Goal: Task Accomplishment & Management: Use online tool/utility

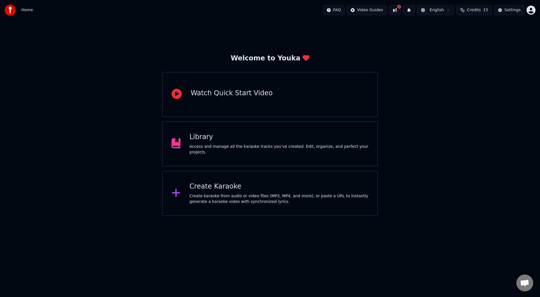
click at [250, 195] on div "Create karaoke from audio or video files (MP3, MP4, and more), or paste a URL t…" at bounding box center [278, 198] width 179 height 11
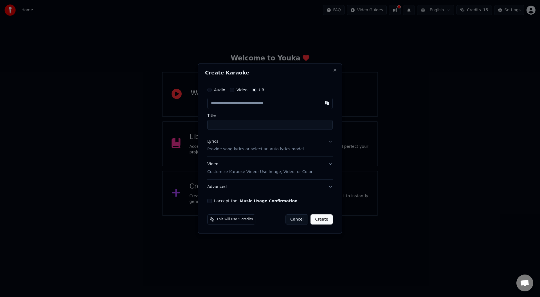
type input "**********"
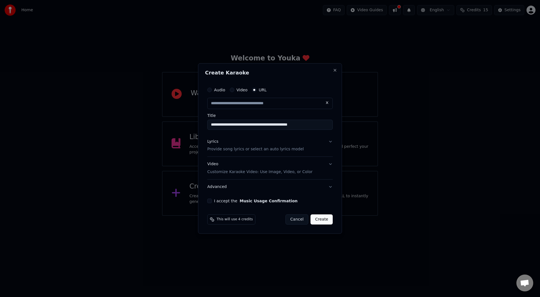
click at [238, 89] on label "Video" at bounding box center [241, 90] width 11 height 4
click at [234, 89] on button "Video" at bounding box center [232, 90] width 4 height 4
click at [210, 91] on button "Audio" at bounding box center [209, 90] width 4 height 4
drag, startPoint x: 254, startPoint y: 91, endPoint x: 252, endPoint y: 100, distance: 9.6
click at [252, 100] on div "Audio Video URL Choose File No file chosen" at bounding box center [269, 97] width 125 height 24
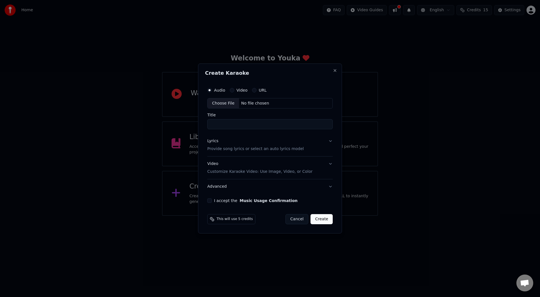
click at [254, 89] on button "URL" at bounding box center [254, 90] width 4 height 4
click at [248, 100] on input "text" at bounding box center [269, 103] width 125 height 11
paste input "**********"
type input "**********"
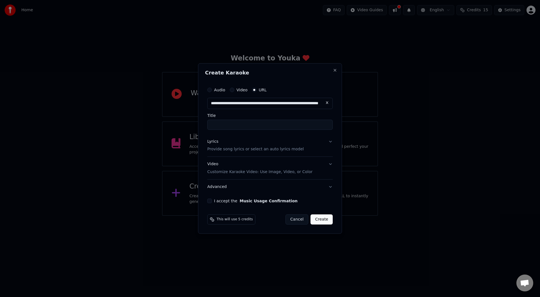
type input "**********"
click at [286, 146] on div "Lyrics Provide song lyrics or select an auto lyrics model" at bounding box center [255, 145] width 96 height 13
type input "**********"
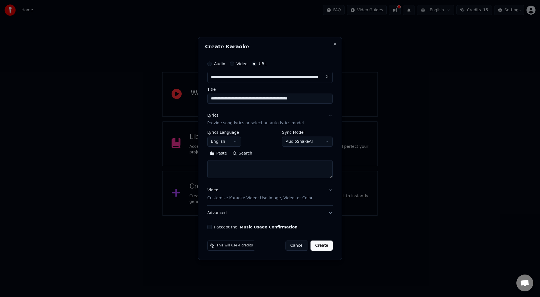
click at [244, 171] on textarea at bounding box center [269, 170] width 125 height 18
paste textarea "**********"
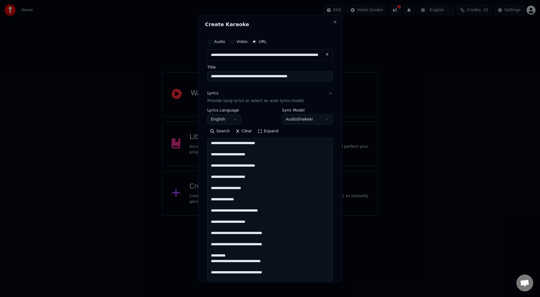
scroll to position [277, 0]
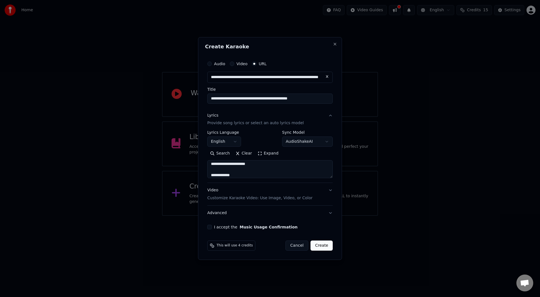
type textarea "**********"
click at [320, 144] on body "**********" at bounding box center [270, 108] width 540 height 216
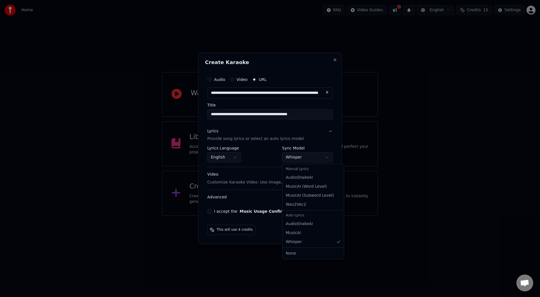
click at [296, 159] on body "**********" at bounding box center [270, 108] width 540 height 216
click at [313, 171] on div "Manual Lyrics" at bounding box center [312, 169] width 59 height 8
select select "**********"
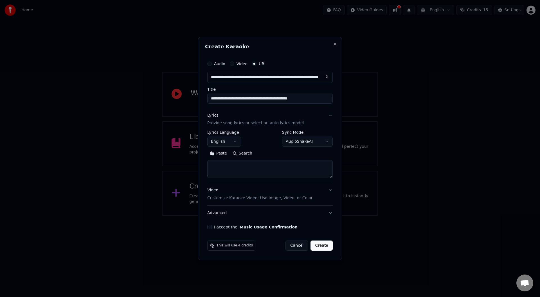
drag, startPoint x: 231, startPoint y: 169, endPoint x: 238, endPoint y: 167, distance: 7.0
click at [233, 167] on textarea at bounding box center [269, 170] width 125 height 18
paste textarea "**********"
type textarea "**********"
click at [235, 196] on p "Customize Karaoke Video: Use Image, Video, or Color" at bounding box center [259, 198] width 105 height 6
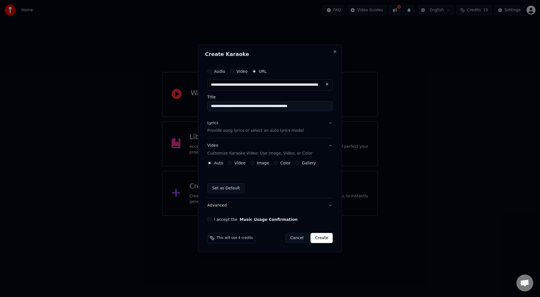
click at [234, 163] on label "Video" at bounding box center [239, 163] width 11 height 4
click at [232, 163] on button "Video" at bounding box center [230, 163] width 4 height 4
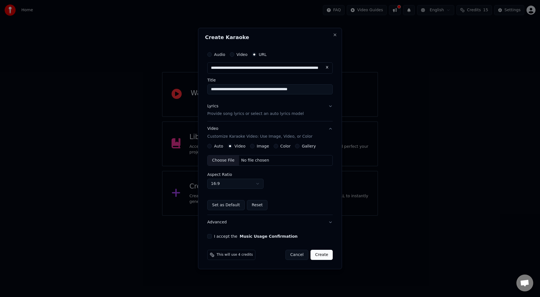
click at [209, 233] on div "**********" at bounding box center [270, 144] width 130 height 195
click at [209, 238] on button "I accept the Music Usage Confirmation" at bounding box center [209, 236] width 4 height 4
click at [325, 252] on button "Create" at bounding box center [321, 255] width 22 height 10
click at [322, 257] on button "Create" at bounding box center [321, 255] width 22 height 10
click at [324, 257] on button "Create" at bounding box center [321, 255] width 22 height 10
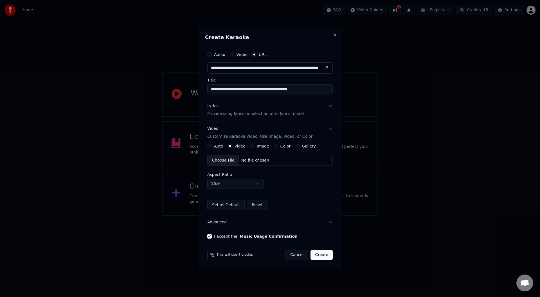
click at [320, 253] on button "Create" at bounding box center [321, 255] width 22 height 10
click at [227, 207] on button "Set as Default" at bounding box center [225, 205] width 37 height 10
click at [249, 207] on button "Reset" at bounding box center [257, 205] width 21 height 10
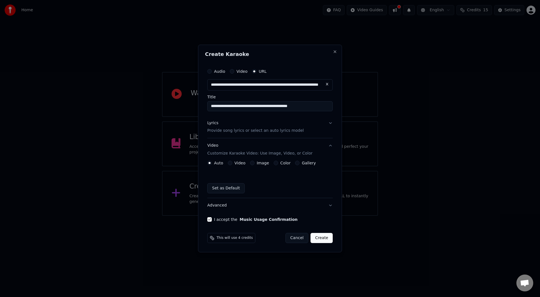
click at [330, 240] on button "Create" at bounding box center [321, 238] width 22 height 10
click at [281, 132] on p "Provide song lyrics or select an auto lyrics model" at bounding box center [255, 131] width 96 height 6
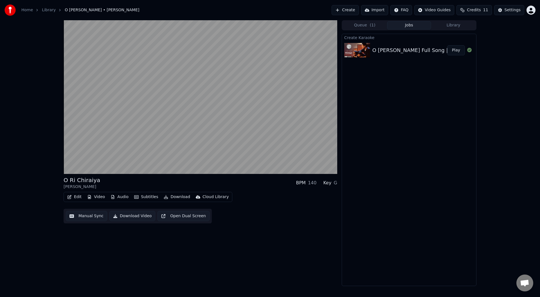
click at [123, 219] on button "Download Video" at bounding box center [132, 216] width 46 height 10
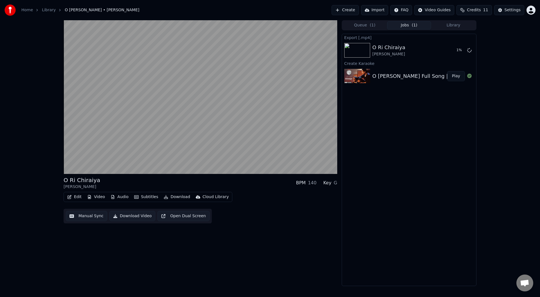
click at [404, 69] on div "O [PERSON_NAME] Full Song | [PERSON_NAME] | [PERSON_NAME] Play" at bounding box center [409, 76] width 134 height 19
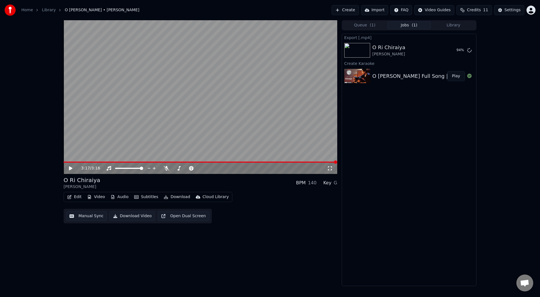
click at [27, 13] on link "Home" at bounding box center [27, 10] width 12 height 6
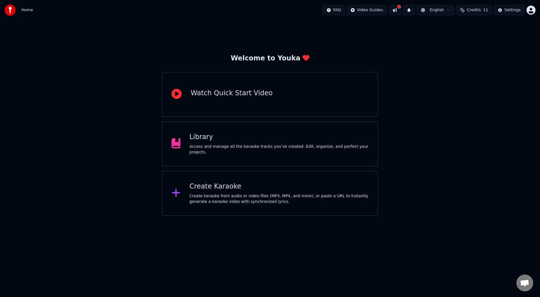
click at [176, 191] on icon at bounding box center [176, 193] width 8 height 8
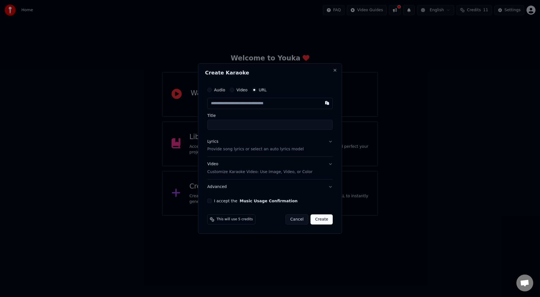
click at [225, 107] on input "text" at bounding box center [269, 103] width 125 height 11
click at [215, 102] on input "text" at bounding box center [269, 103] width 125 height 11
click at [215, 103] on input "text" at bounding box center [269, 103] width 125 height 11
click at [224, 104] on input "text" at bounding box center [269, 103] width 125 height 11
click at [223, 104] on input "text" at bounding box center [269, 103] width 125 height 11
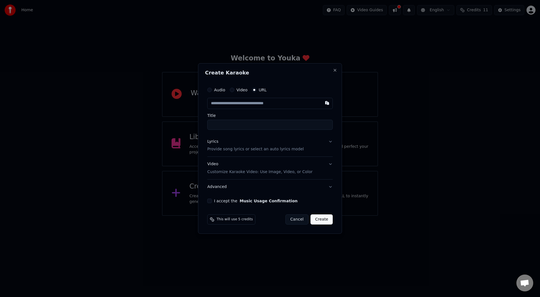
click at [209, 103] on input "text" at bounding box center [269, 103] width 125 height 11
click at [210, 90] on button "Audio" at bounding box center [209, 90] width 4 height 4
drag, startPoint x: 257, startPoint y: 105, endPoint x: 227, endPoint y: 97, distance: 31.6
click at [241, 89] on div "Audio Video URL Choose File No file chosen" at bounding box center [269, 97] width 125 height 24
click at [217, 125] on input "Title" at bounding box center [269, 124] width 125 height 10
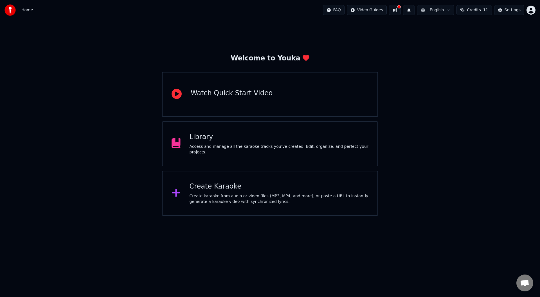
click at [394, 216] on html "Home FAQ Video Guides English Credits 11 Settings Welcome to Youka Watch Quick …" at bounding box center [270, 108] width 540 height 216
click at [265, 191] on div "Create Karaoke Create karaoke from audio or video files (MP3, MP4, and more), o…" at bounding box center [278, 193] width 179 height 22
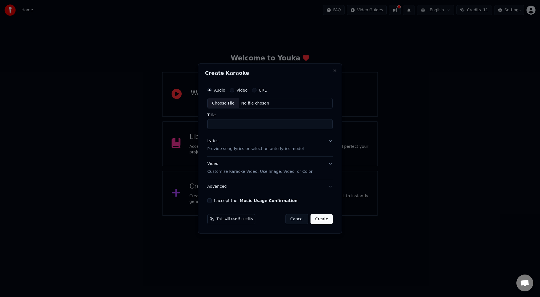
click at [252, 90] on button "URL" at bounding box center [254, 90] width 4 height 4
click at [252, 108] on input "text" at bounding box center [269, 103] width 125 height 11
click at [242, 125] on input "Title" at bounding box center [269, 125] width 125 height 10
click at [249, 150] on p "Provide song lyrics or select an auto lyrics model" at bounding box center [255, 150] width 96 height 6
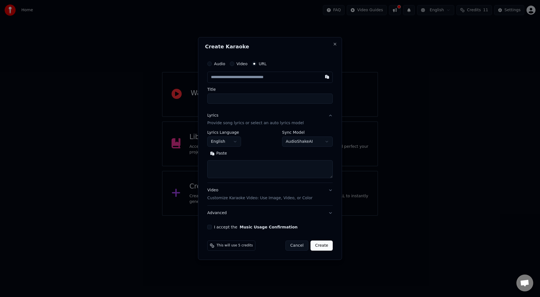
click at [229, 177] on textarea at bounding box center [269, 170] width 125 height 18
paste textarea "**********"
type textarea "**********"
drag, startPoint x: 270, startPoint y: 108, endPoint x: 274, endPoint y: 102, distance: 7.3
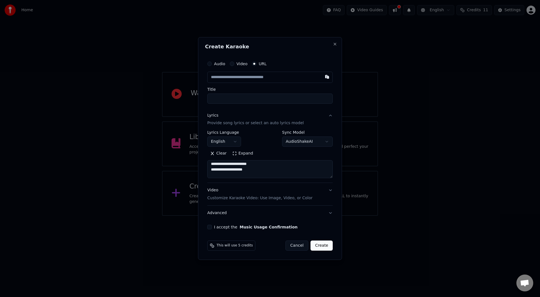
click at [270, 108] on button "Lyrics Provide song lyrics or select an auto lyrics model" at bounding box center [269, 119] width 125 height 22
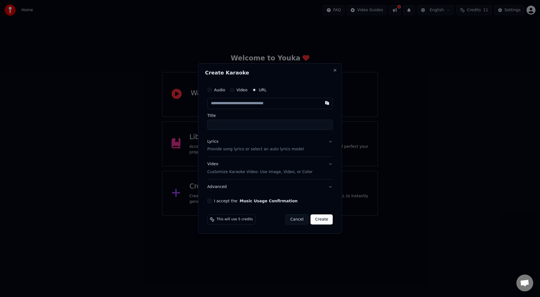
click at [268, 107] on input "text" at bounding box center [269, 103] width 125 height 11
paste input "**********"
type input "**********"
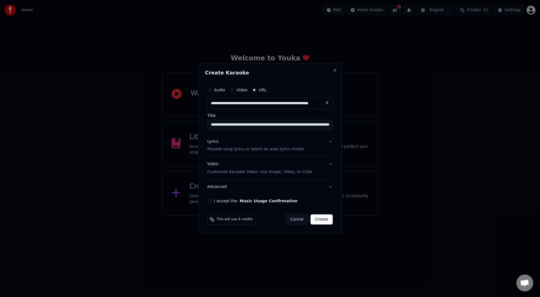
type input "**********"
click at [212, 202] on div "I accept the Music Usage Confirmation" at bounding box center [269, 201] width 125 height 4
click at [210, 201] on button "I accept the Music Usage Confirmation" at bounding box center [209, 201] width 4 height 4
click at [277, 103] on input "text" at bounding box center [269, 103] width 125 height 11
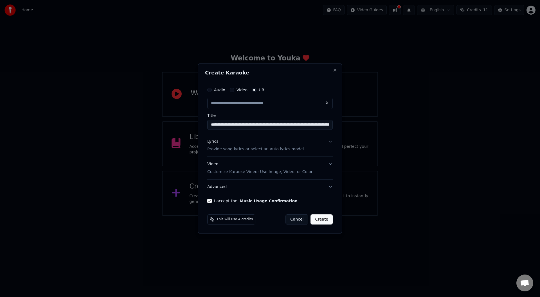
paste input "**********"
type input "**********"
click at [324, 221] on button "Create" at bounding box center [321, 219] width 22 height 10
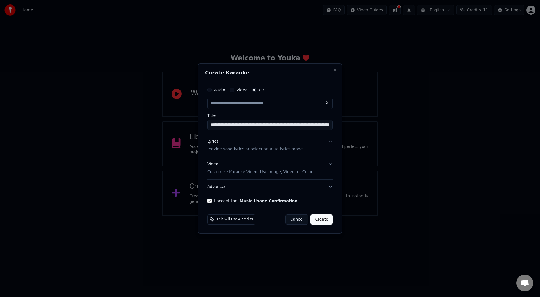
type input "**********"
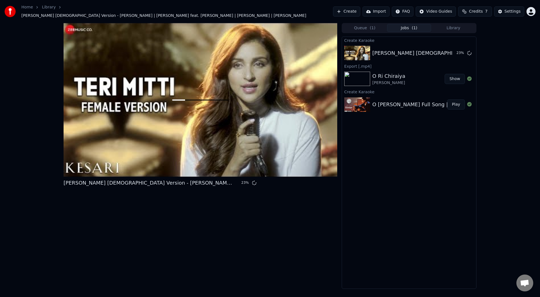
click at [353, 7] on button "Create" at bounding box center [346, 11] width 27 height 10
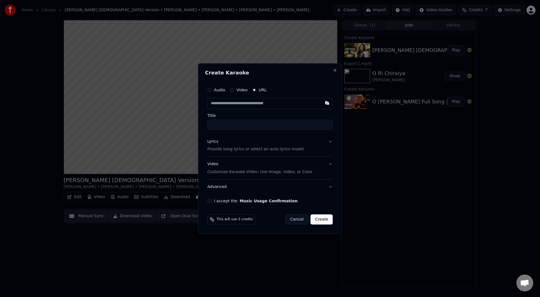
click at [228, 106] on input "text" at bounding box center [269, 103] width 125 height 11
click at [215, 102] on input "text" at bounding box center [269, 103] width 125 height 11
click at [268, 105] on input "text" at bounding box center [269, 103] width 125 height 11
click at [269, 103] on input "text" at bounding box center [269, 103] width 125 height 11
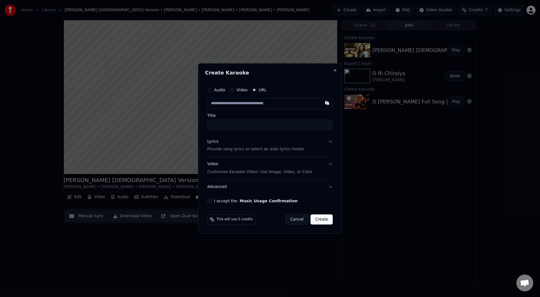
paste input "**********"
type input "**********"
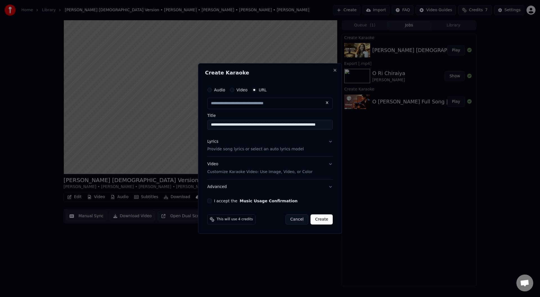
type input "**********"
click at [295, 144] on button "Lyrics Provide song lyrics or select an auto lyrics model" at bounding box center [269, 145] width 125 height 22
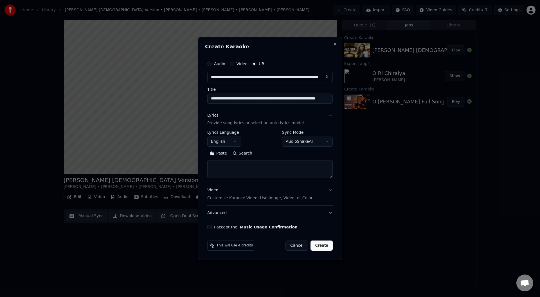
click at [280, 165] on textarea at bounding box center [269, 170] width 125 height 18
paste textarea "**********"
type textarea "**********"
click at [256, 153] on button "Expand" at bounding box center [268, 153] width 26 height 9
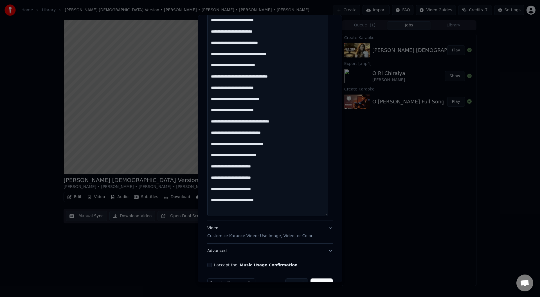
scroll to position [313, 0]
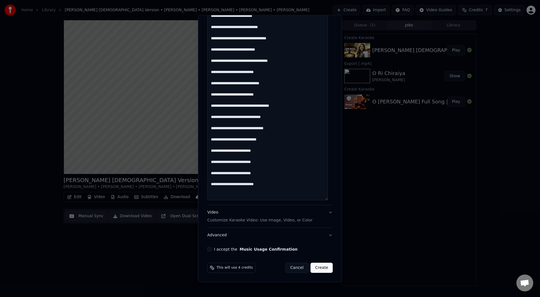
click at [212, 250] on div "I accept the Music Usage Confirmation" at bounding box center [269, 249] width 125 height 4
click at [211, 251] on button "I accept the Music Usage Confirmation" at bounding box center [209, 249] width 4 height 4
click at [317, 267] on button "Create" at bounding box center [321, 268] width 22 height 10
select select "**"
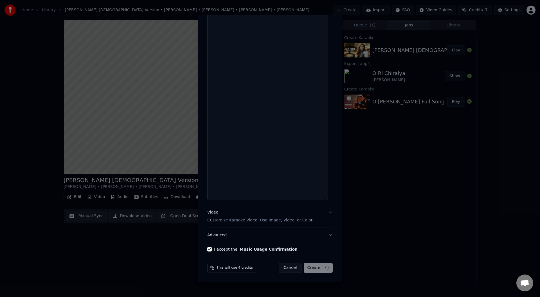
select select
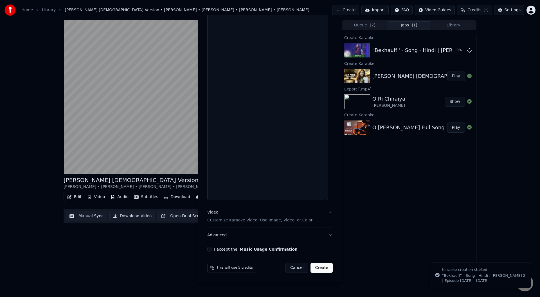
scroll to position [313, 0]
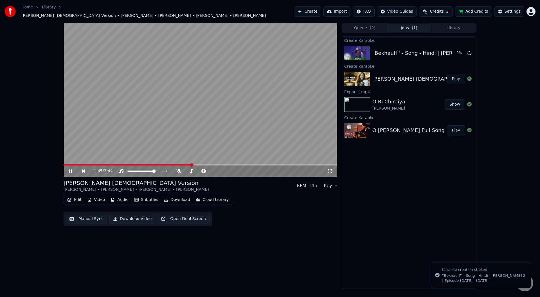
drag, startPoint x: 407, startPoint y: 63, endPoint x: 396, endPoint y: 85, distance: 24.4
click at [407, 65] on div "Create Karaoke" at bounding box center [409, 66] width 134 height 7
click at [166, 197] on button "Download" at bounding box center [176, 200] width 31 height 8
drag, startPoint x: 171, startPoint y: 197, endPoint x: 174, endPoint y: 197, distance: 2.8
click at [171, 198] on button "Download" at bounding box center [176, 200] width 31 height 8
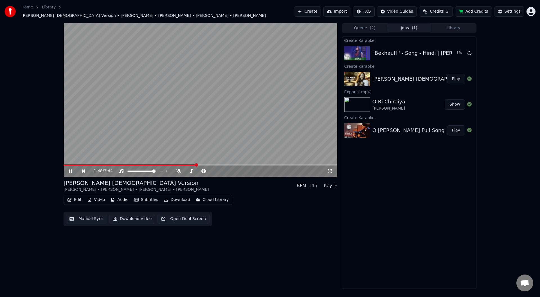
click at [175, 196] on button "Download" at bounding box center [176, 200] width 31 height 8
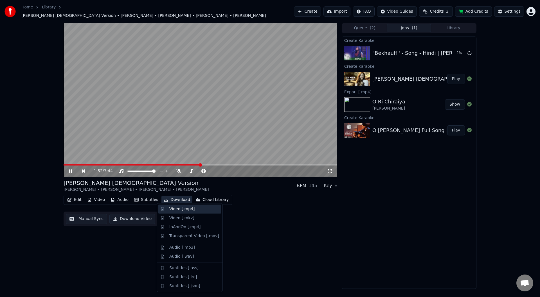
click at [198, 211] on div "Video [.mp4]" at bounding box center [194, 209] width 50 height 6
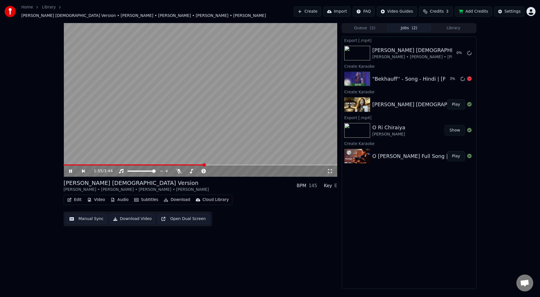
click at [387, 75] on div ""Bekhauff'' - Song - Hindi | [PERSON_NAME] 2 | Episode [DATE] - [DATE]" at bounding box center [462, 79] width 181 height 8
click at [420, 76] on div ""Bekhauff'' - Song - Hindi | [PERSON_NAME] 2 | Episode [DATE] - [DATE]" at bounding box center [462, 79] width 181 height 8
click at [403, 130] on div "O Ri [PERSON_NAME]" at bounding box center [408, 130] width 72 height 13
click at [355, 115] on div "Export [.mp4]" at bounding box center [409, 117] width 134 height 7
click at [342, 124] on div "1:59 / 3:44 [PERSON_NAME] [DEMOGRAPHIC_DATA] Version [PERSON_NAME] • [PERSON_NA…" at bounding box center [270, 156] width 422 height 266
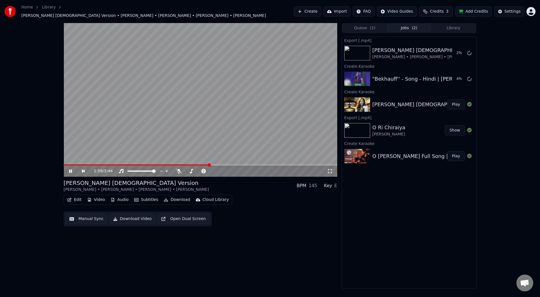
click at [344, 124] on div "O Ri [PERSON_NAME] Show" at bounding box center [409, 130] width 134 height 19
click at [350, 124] on img at bounding box center [357, 130] width 26 height 15
click at [351, 124] on img at bounding box center [357, 130] width 26 height 15
click at [426, 152] on div "O [PERSON_NAME] Full Song | [PERSON_NAME] | [PERSON_NAME]" at bounding box center [455, 156] width 166 height 8
click at [455, 127] on button "Show" at bounding box center [454, 130] width 20 height 10
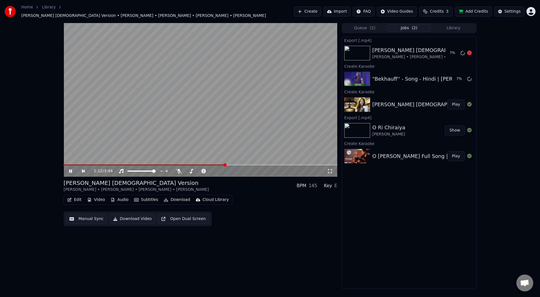
click at [236, 129] on video at bounding box center [201, 100] width 274 height 154
click at [372, 76] on div ""Bekhauff'' - Song - Hindi | [PERSON_NAME] 2 | Episode [DATE] - [DATE]" at bounding box center [462, 79] width 181 height 8
click at [410, 71] on div ""Bekhauff'' - Song - Hindi | [PERSON_NAME] 2 | Episode [DATE] - [DATE] 99 %" at bounding box center [409, 78] width 134 height 19
click at [375, 28] on button "Queue ( 2 )" at bounding box center [364, 28] width 44 height 8
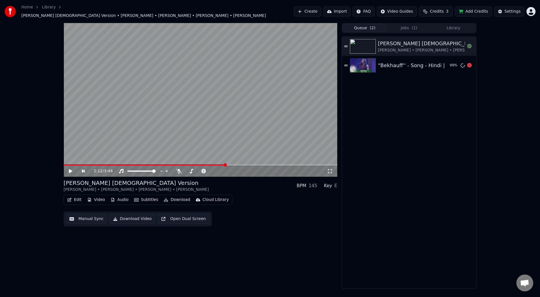
click at [360, 67] on img at bounding box center [363, 65] width 26 height 15
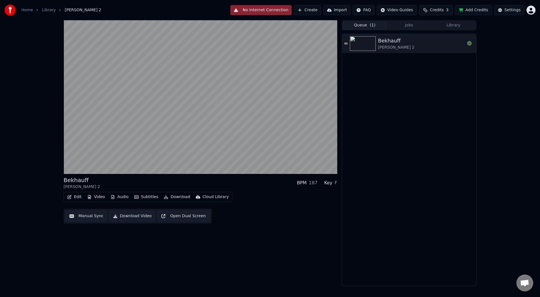
click at [536, 0] on html "Home Library Bekhauff • Satyamev Jayate 2 No Internet Connection Create Import …" at bounding box center [270, 148] width 540 height 297
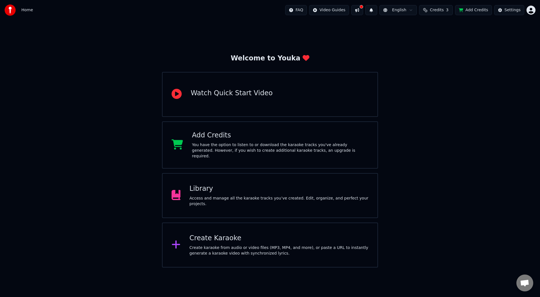
click at [248, 211] on div "Library Access and manage all the karaoke tracks you’ve created. Edit, organize…" at bounding box center [270, 195] width 216 height 45
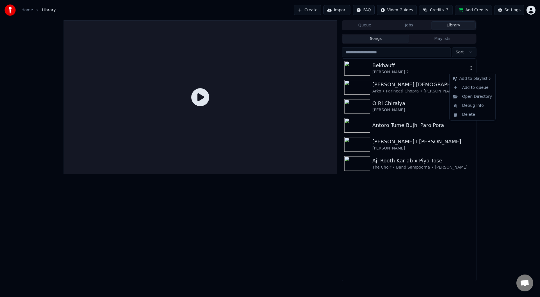
click at [471, 67] on icon "button" at bounding box center [471, 68] width 6 height 4
click at [424, 30] on div "Queue Jobs Library" at bounding box center [409, 25] width 135 height 10
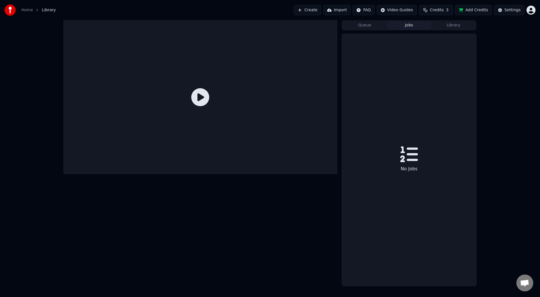
click at [373, 31] on div "Queue Jobs Library No Jobs" at bounding box center [409, 153] width 135 height 266
click at [373, 28] on button "Queue" at bounding box center [364, 25] width 44 height 8
drag, startPoint x: 346, startPoint y: 26, endPoint x: 413, endPoint y: 33, distance: 67.1
click at [348, 27] on button "Queue" at bounding box center [364, 25] width 44 height 8
click at [449, 30] on div "Queue Jobs Library No songs in queue" at bounding box center [409, 153] width 135 height 266
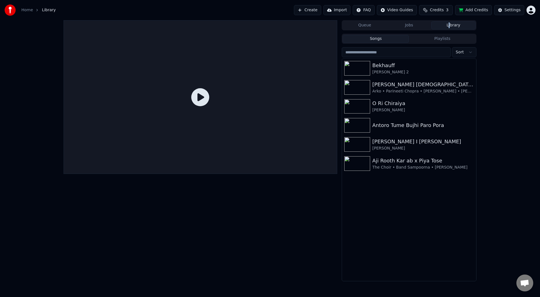
drag, startPoint x: 455, startPoint y: 24, endPoint x: 453, endPoint y: 29, distance: 5.0
click at [455, 25] on button "Library" at bounding box center [453, 25] width 44 height 8
click at [378, 62] on div "Bekhauff" at bounding box center [420, 66] width 96 height 8
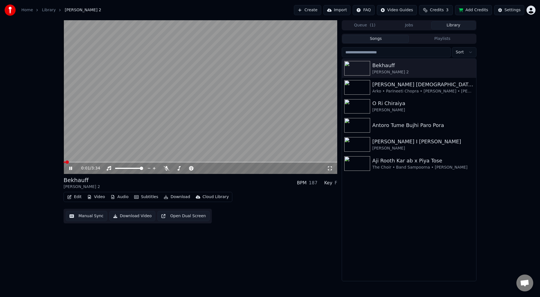
click at [69, 170] on icon at bounding box center [70, 168] width 3 height 3
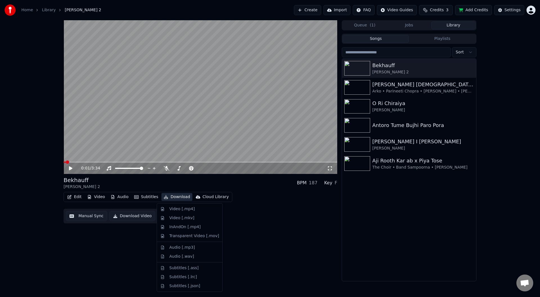
click at [166, 199] on button "Download" at bounding box center [176, 197] width 31 height 8
click at [185, 208] on div "Video [.mp4]" at bounding box center [181, 209] width 25 height 6
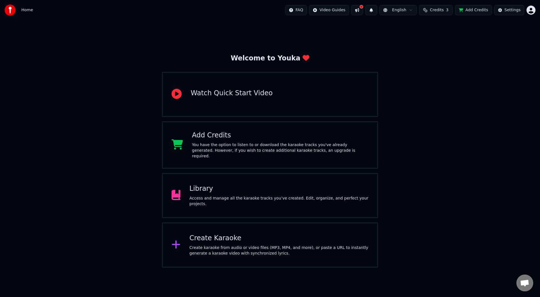
click at [239, 198] on div "Access and manage all the karaoke tracks you’ve created. Edit, organize, and pe…" at bounding box center [278, 201] width 179 height 11
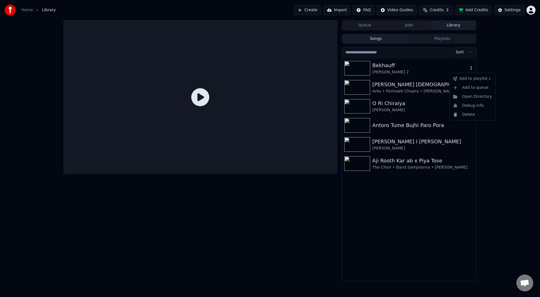
click at [471, 70] on icon "button" at bounding box center [470, 68] width 1 height 4
click at [394, 69] on div "Bekhauff" at bounding box center [420, 66] width 96 height 8
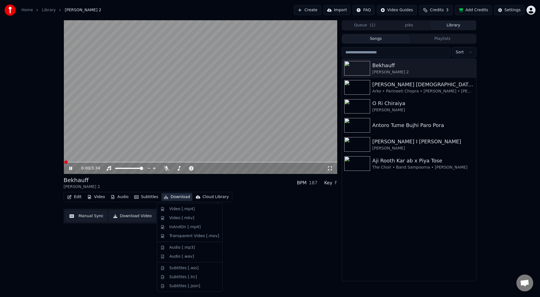
click at [180, 198] on button "Download" at bounding box center [176, 197] width 31 height 8
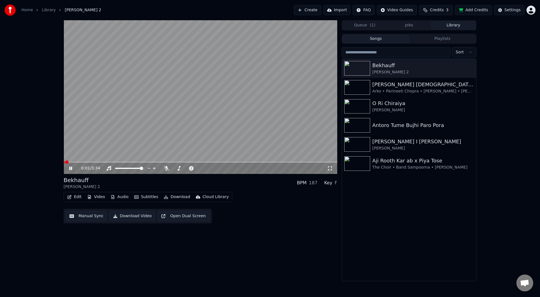
drag, startPoint x: 264, startPoint y: 241, endPoint x: 279, endPoint y: 283, distance: 44.6
click at [264, 252] on div "0:01 / 3:34 Bekhauff Satyamev Jayate 2 BPM 187 Key F Edit Video Audio Subtitles…" at bounding box center [201, 150] width 274 height 261
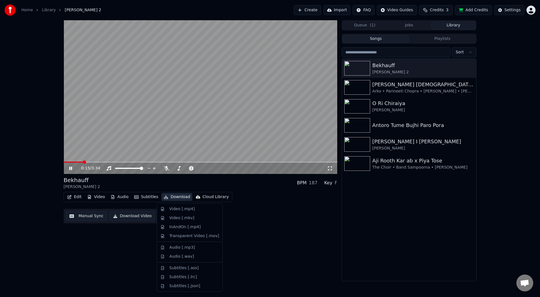
click at [165, 195] on button "Download" at bounding box center [176, 197] width 31 height 8
click at [180, 208] on div "Video [.mp4]" at bounding box center [181, 209] width 25 height 6
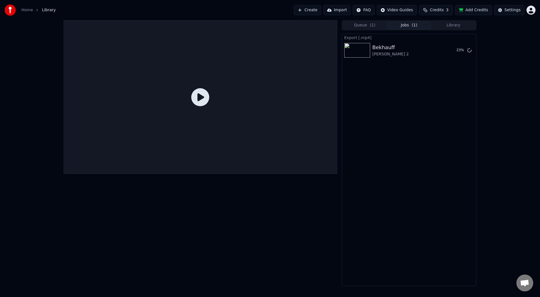
click at [0, 34] on div "Queue ( 1 ) Jobs ( 1 ) Library Export [.mp4] Bekhauff Satyamev Jayate 2 23 %" at bounding box center [270, 153] width 540 height 266
click at [459, 51] on button "Show" at bounding box center [454, 50] width 20 height 10
